Goal: Transaction & Acquisition: Purchase product/service

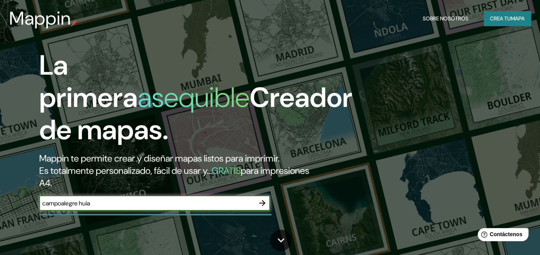
type input "campoalegre huial"
click at [265, 204] on icon "button" at bounding box center [262, 203] width 9 height 9
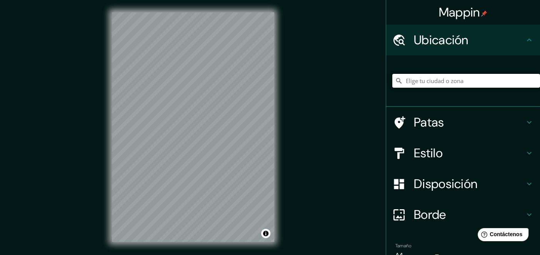
click at [423, 78] on input "Elige tu ciudad o zona" at bounding box center [466, 81] width 148 height 14
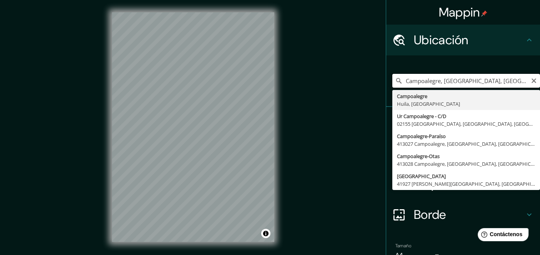
type input "Campoalegre, [GEOGRAPHIC_DATA], [GEOGRAPHIC_DATA]"
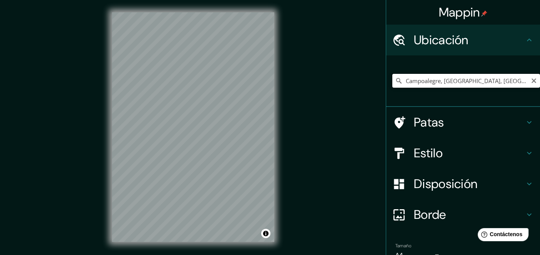
click at [497, 80] on input "Campoalegre, [GEOGRAPHIC_DATA], [GEOGRAPHIC_DATA]" at bounding box center [466, 81] width 148 height 14
click at [268, 235] on button "Activar o desactivar atribución" at bounding box center [265, 233] width 9 height 9
